Goal: Transaction & Acquisition: Download file/media

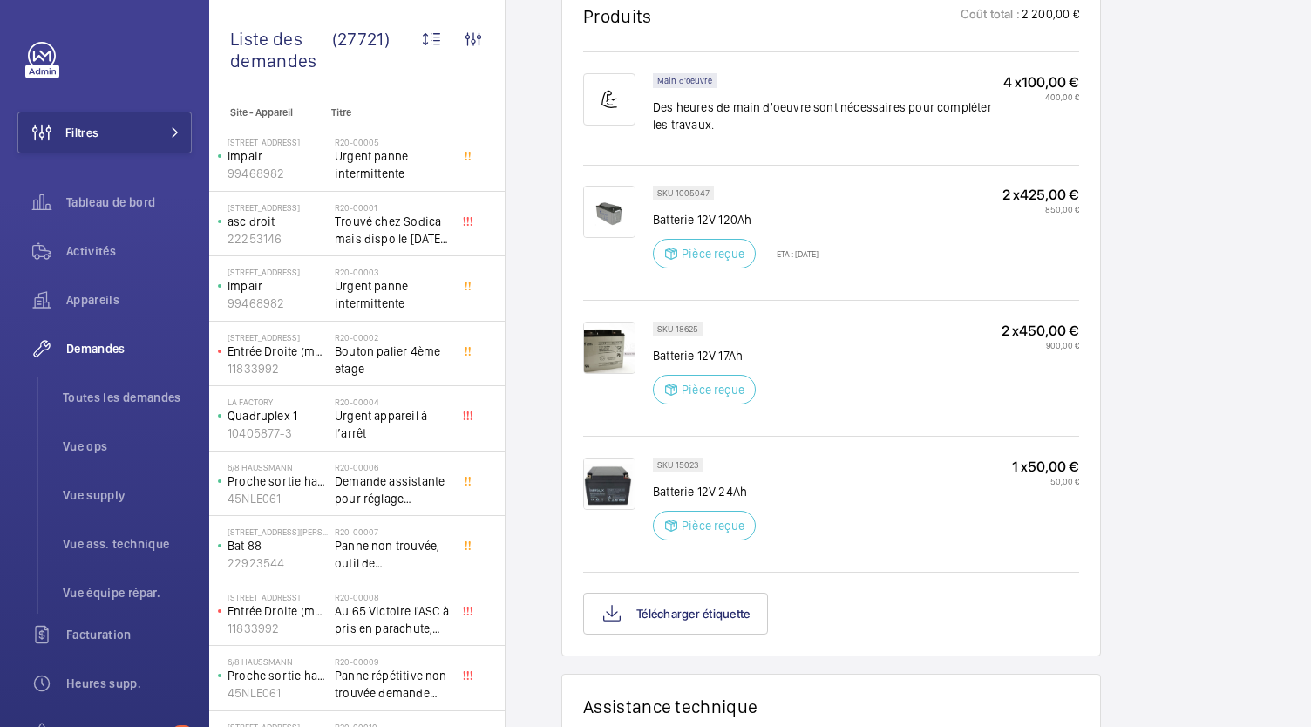
scroll to position [1059, 0]
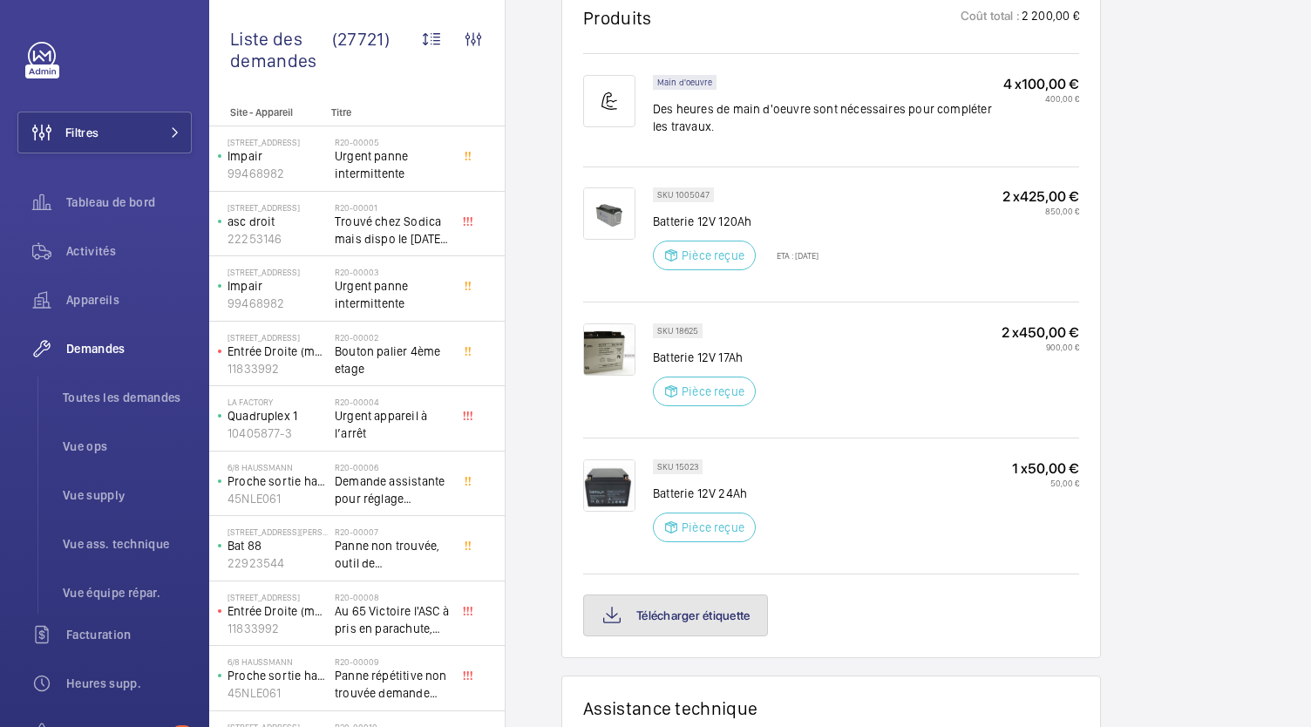
click at [715, 613] on button "Télécharger étiquette" at bounding box center [675, 616] width 185 height 42
